Goal: Obtain resource: Download file/media

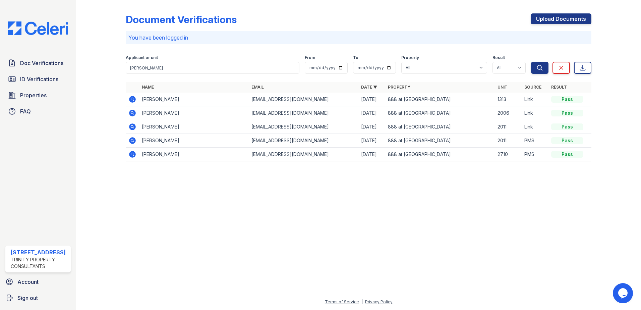
drag, startPoint x: 133, startPoint y: 100, endPoint x: 159, endPoint y: 110, distance: 27.7
click at [133, 100] on icon at bounding box center [132, 99] width 8 height 8
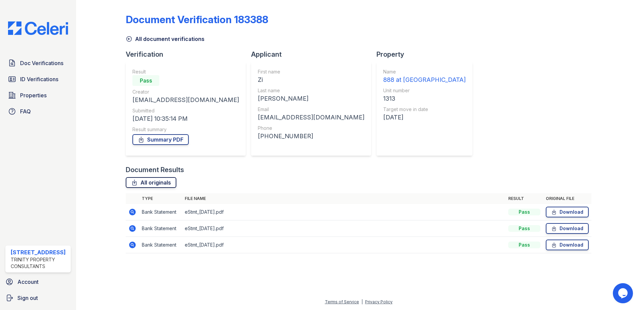
click at [161, 183] on link "All originals" at bounding box center [151, 182] width 51 height 11
click at [178, 137] on link "Summary PDF" at bounding box center [160, 139] width 56 height 11
click at [182, 136] on link "Summary PDF" at bounding box center [160, 139] width 56 height 11
click at [46, 81] on span "ID Verifications" at bounding box center [39, 79] width 38 height 8
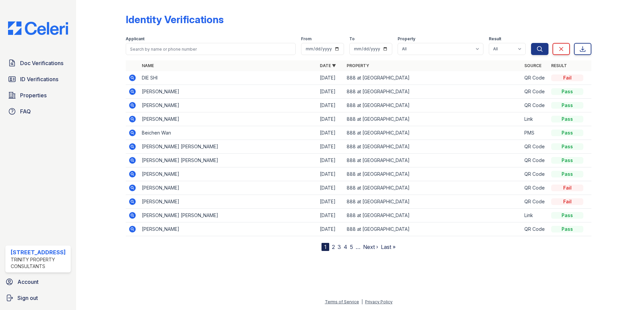
click at [132, 117] on icon at bounding box center [132, 119] width 8 height 8
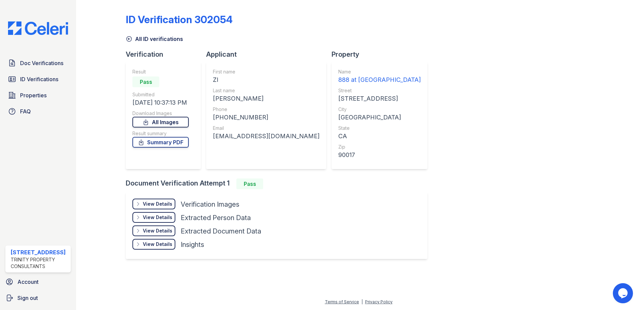
click at [185, 119] on link "All Images" at bounding box center [160, 122] width 56 height 11
click at [176, 142] on link "Summary PDF" at bounding box center [160, 142] width 56 height 11
click at [247, 137] on div "[EMAIL_ADDRESS][DOMAIN_NAME]" at bounding box center [266, 135] width 107 height 9
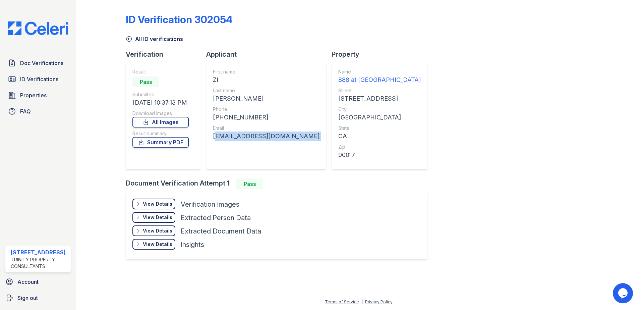
copy div "[EMAIL_ADDRESS][DOMAIN_NAME]"
click at [241, 118] on div "[PHONE_NUMBER]" at bounding box center [266, 117] width 107 height 9
copy div "16173097822"
